Goal: Information Seeking & Learning: Compare options

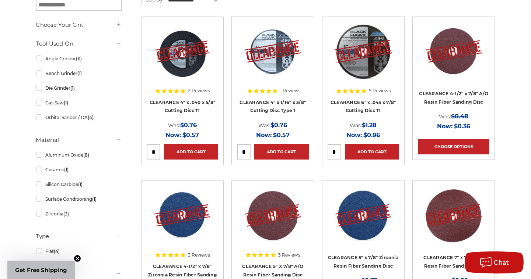
scroll to position [147, 0]
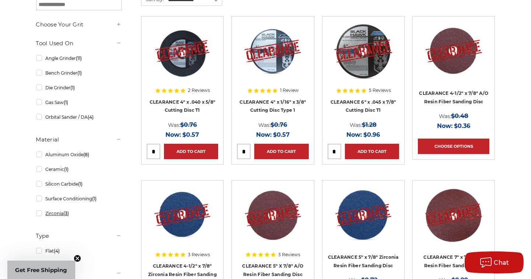
click at [40, 215] on link "Zirconia (3)" at bounding box center [78, 213] width 85 height 13
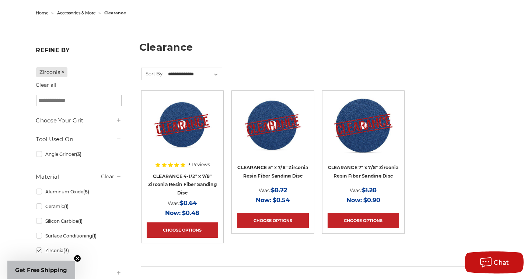
scroll to position [73, 0]
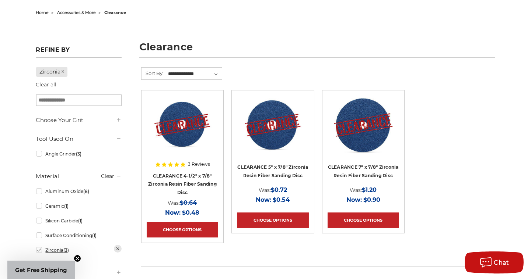
click at [38, 251] on link "Zirconia (3)" at bounding box center [78, 250] width 85 height 13
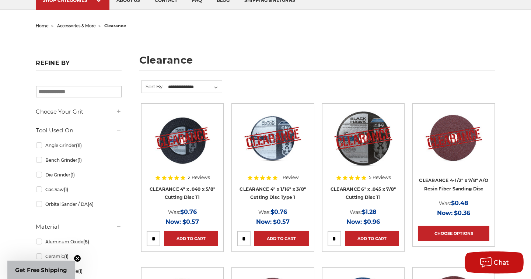
scroll to position [74, 0]
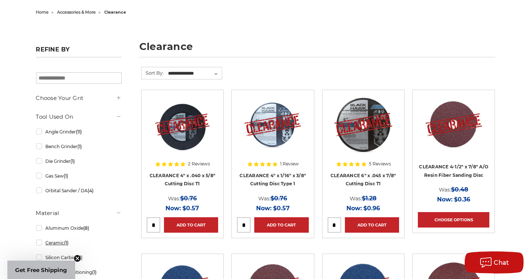
click at [39, 242] on link "Ceramic (1)" at bounding box center [78, 243] width 85 height 13
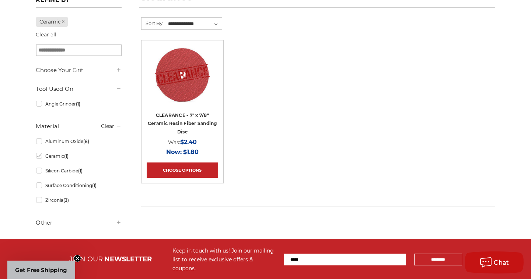
scroll to position [147, 0]
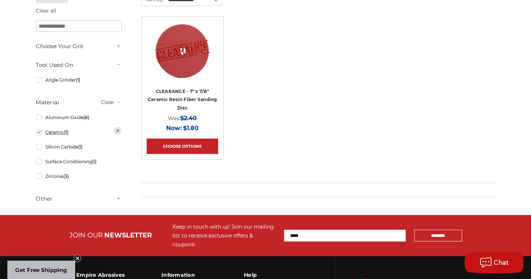
click at [40, 133] on link "Ceramic (1)" at bounding box center [78, 132] width 85 height 13
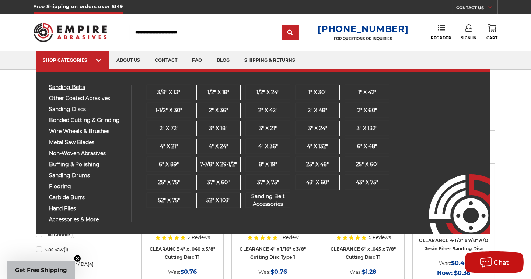
click at [77, 85] on span "sanding belts" at bounding box center [87, 88] width 76 height 6
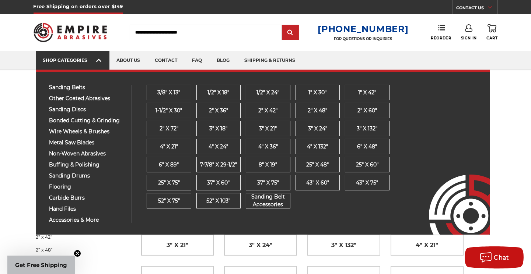
click at [78, 54] on link "SHOP CATEGORIES" at bounding box center [73, 60] width 74 height 19
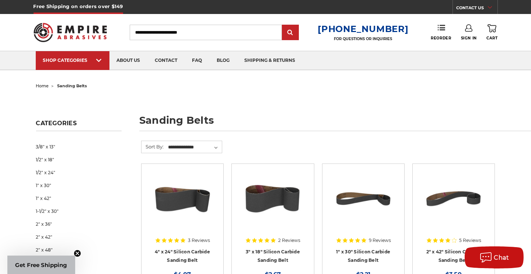
click at [55, 36] on img at bounding box center [71, 32] width 74 height 29
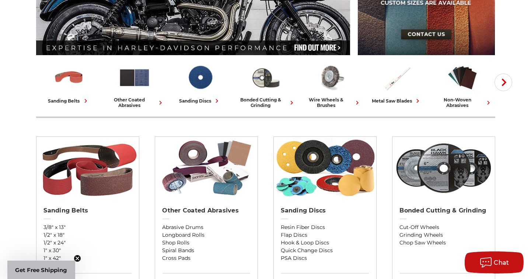
scroll to position [147, 0]
